Goal: Book appointment/travel/reservation

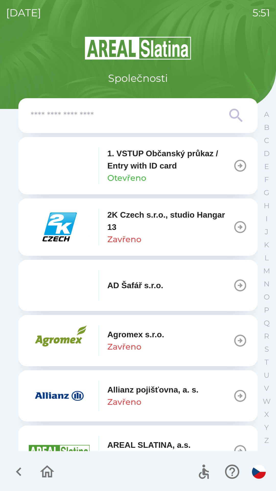
click at [122, 120] on input "text" at bounding box center [128, 116] width 194 height 14
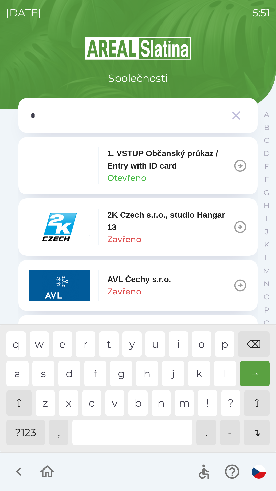
click at [145, 375] on div "h" at bounding box center [147, 374] width 22 height 26
type input "**"
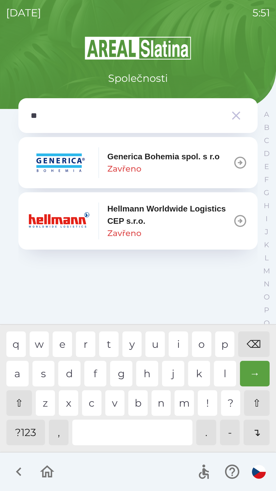
click at [122, 223] on p "Hellmann Worldwide Logistics CEP s.r.o." at bounding box center [170, 215] width 126 height 25
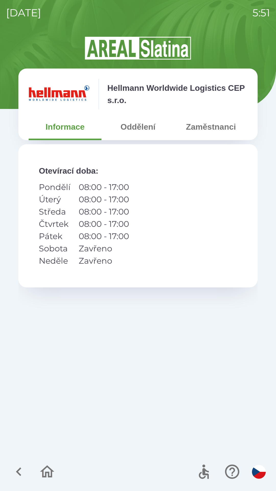
click at [141, 129] on button "Oddělení" at bounding box center [138, 127] width 73 height 18
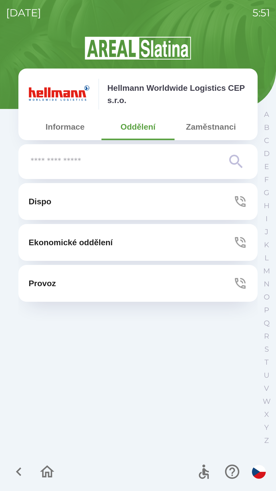
click at [128, 207] on button "Dispo" at bounding box center [137, 201] width 239 height 37
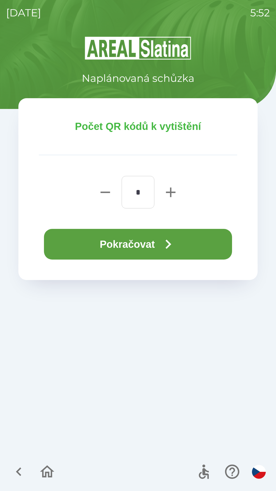
click at [147, 242] on button "Pokračovat" at bounding box center [138, 244] width 188 height 31
